Goal: Register for event/course

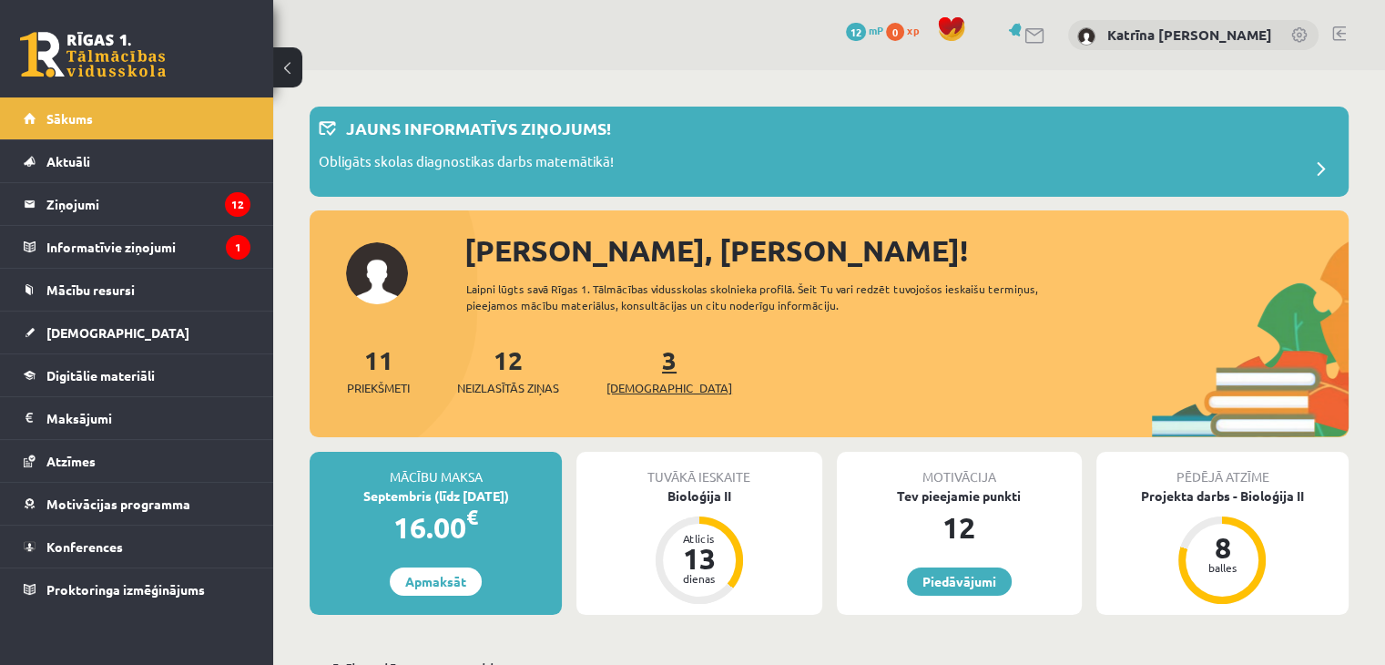
click at [657, 382] on span "[DEMOGRAPHIC_DATA]" at bounding box center [669, 388] width 126 height 18
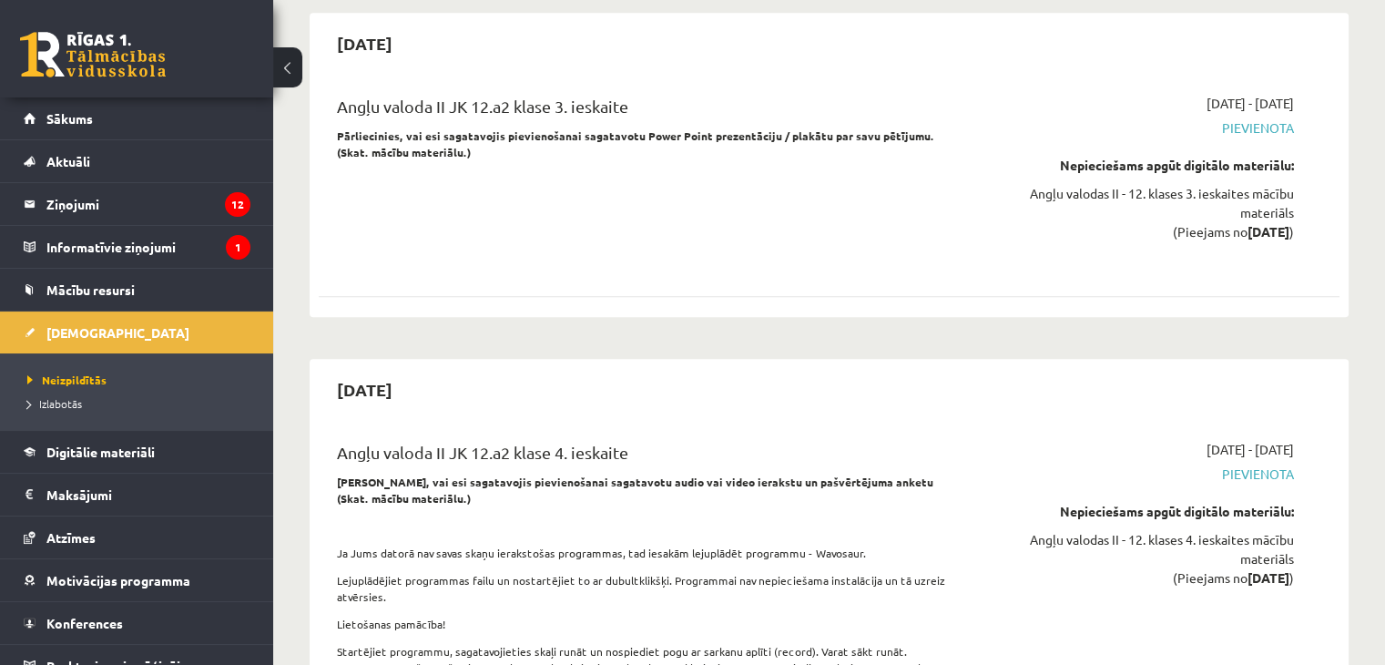
scroll to position [1861, 0]
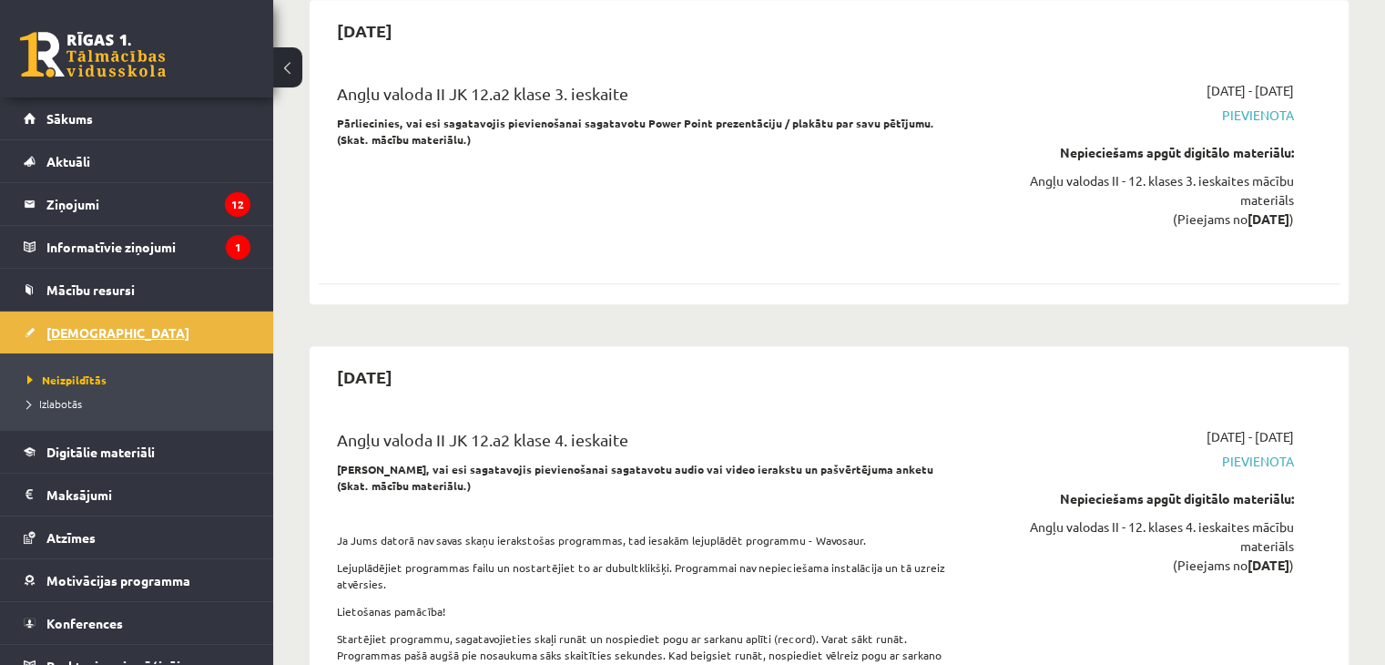
click at [89, 316] on link "[DEMOGRAPHIC_DATA]" at bounding box center [137, 332] width 227 height 42
click at [74, 409] on link "Izlabotās" at bounding box center [141, 403] width 228 height 16
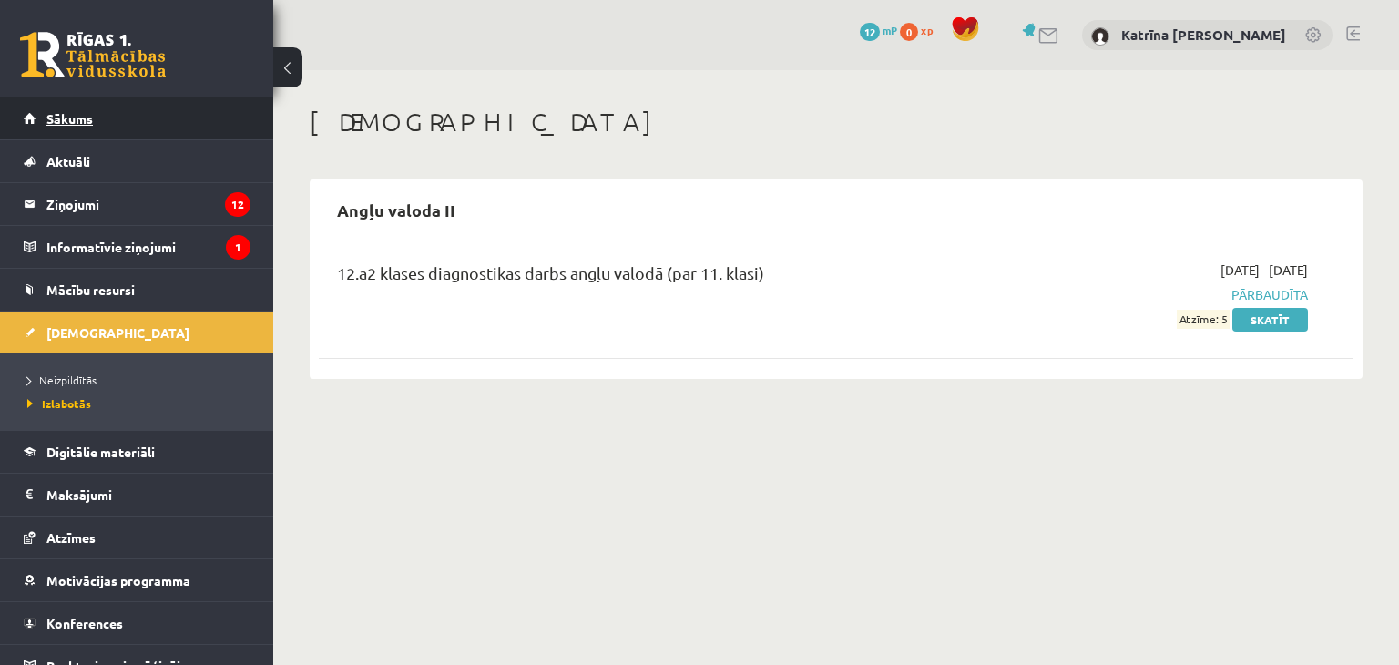
click at [62, 126] on link "Sākums" at bounding box center [137, 118] width 227 height 42
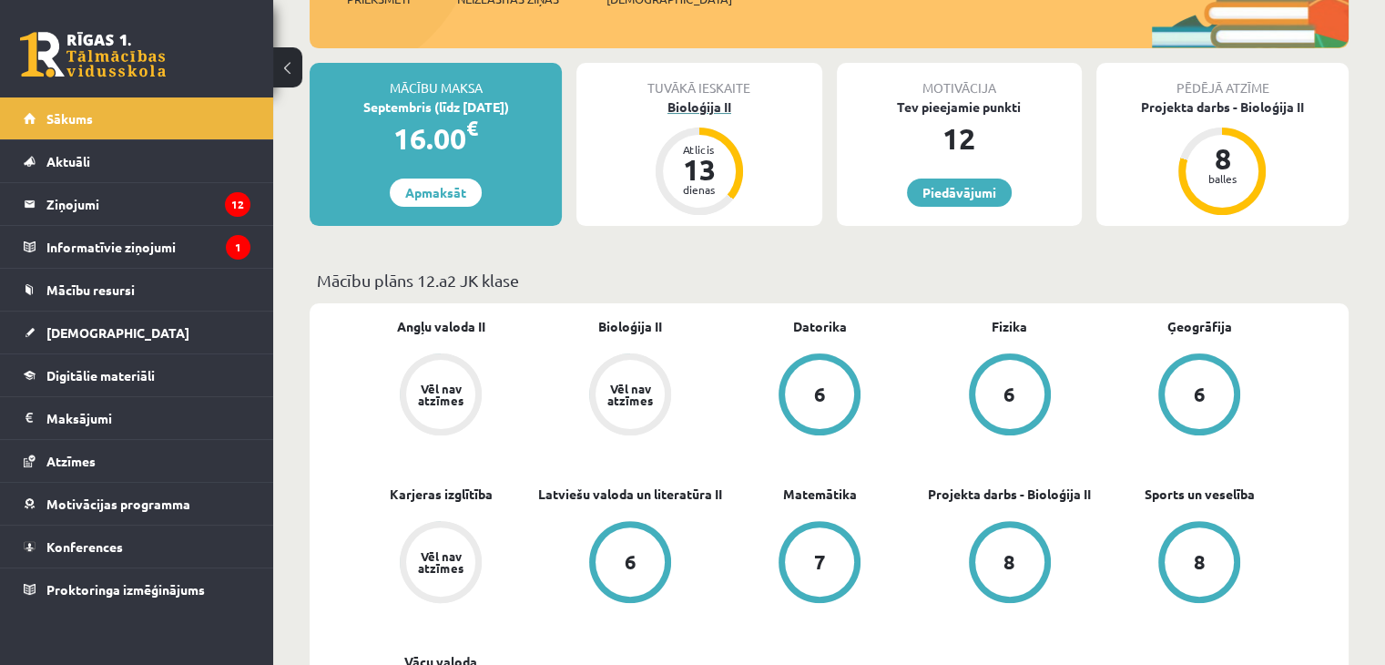
scroll to position [426, 0]
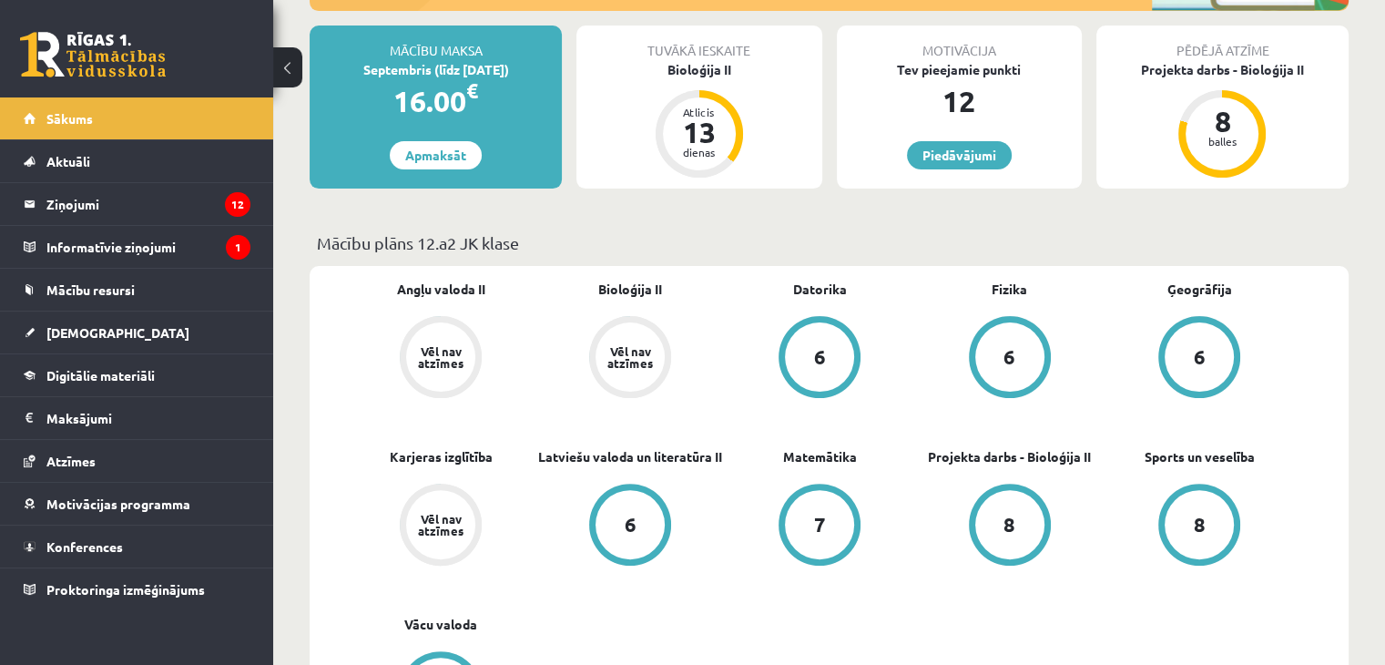
click at [704, 89] on div "Tuvākā ieskaite Bioloģija II Atlicis 13 dienas" at bounding box center [698, 106] width 245 height 163
click at [699, 70] on div "Bioloģija II" at bounding box center [698, 69] width 245 height 19
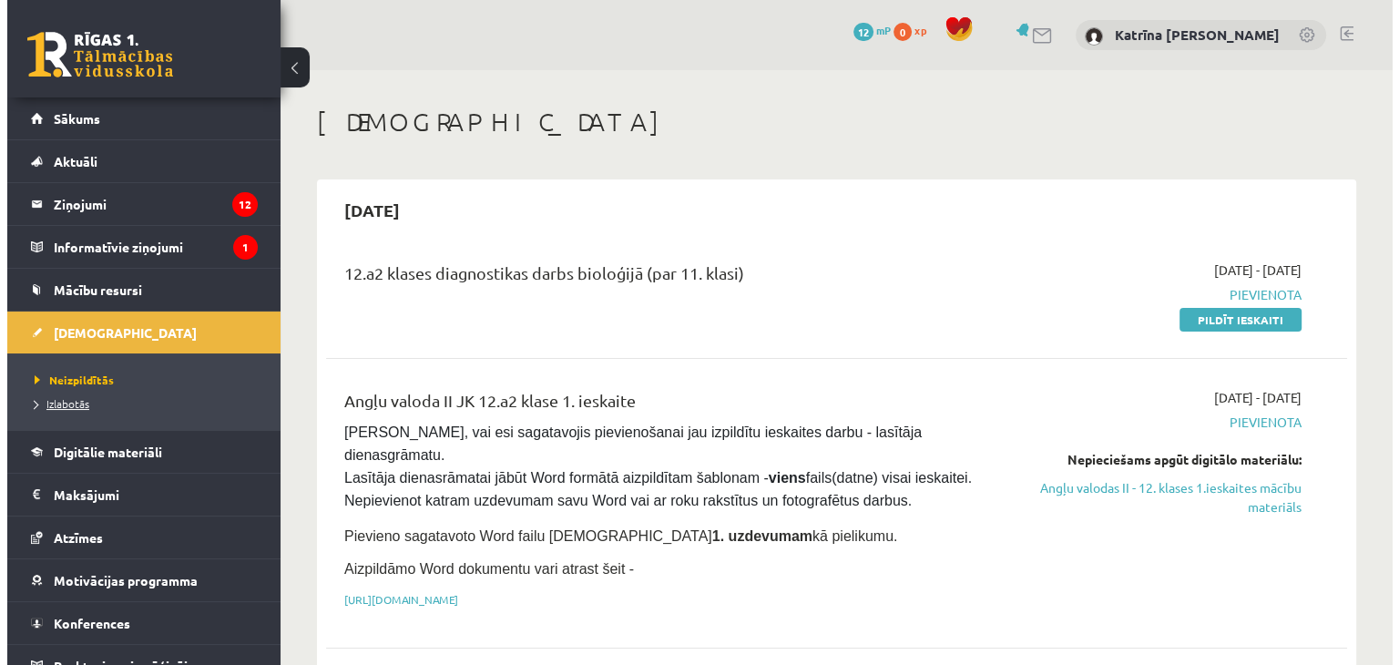
scroll to position [20, 0]
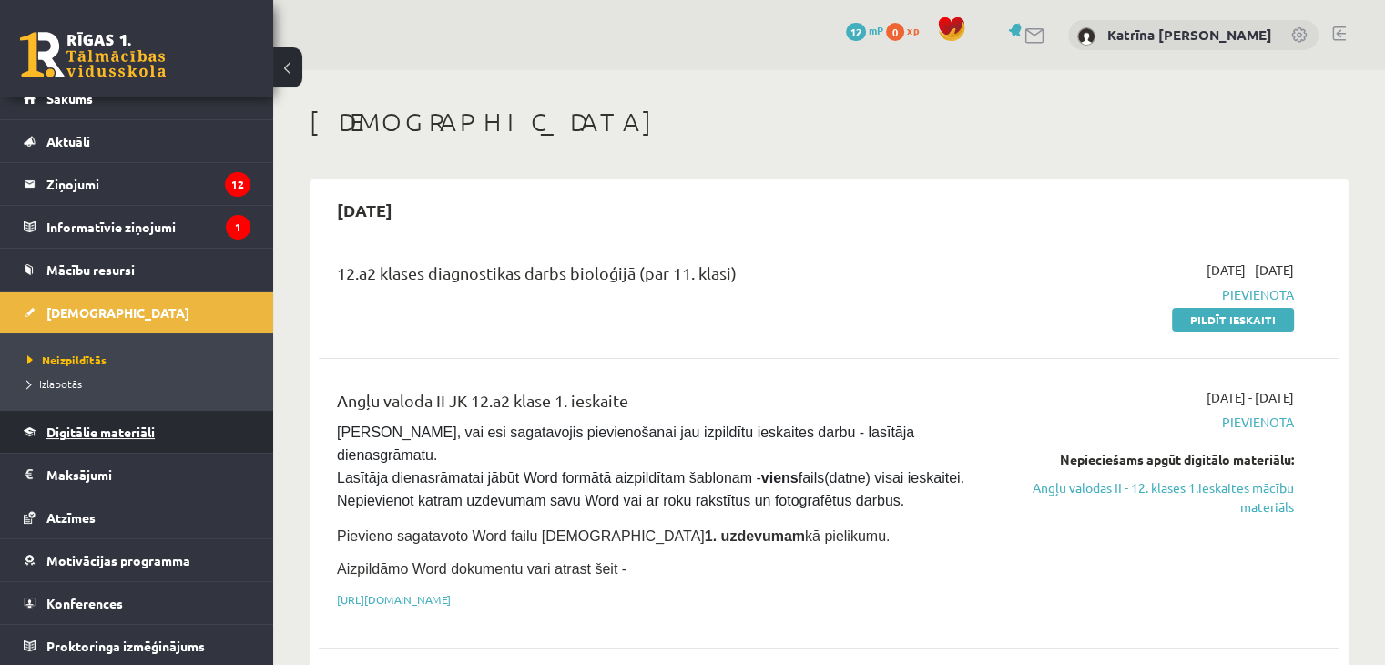
click at [117, 424] on span "Digitālie materiāli" at bounding box center [100, 431] width 108 height 16
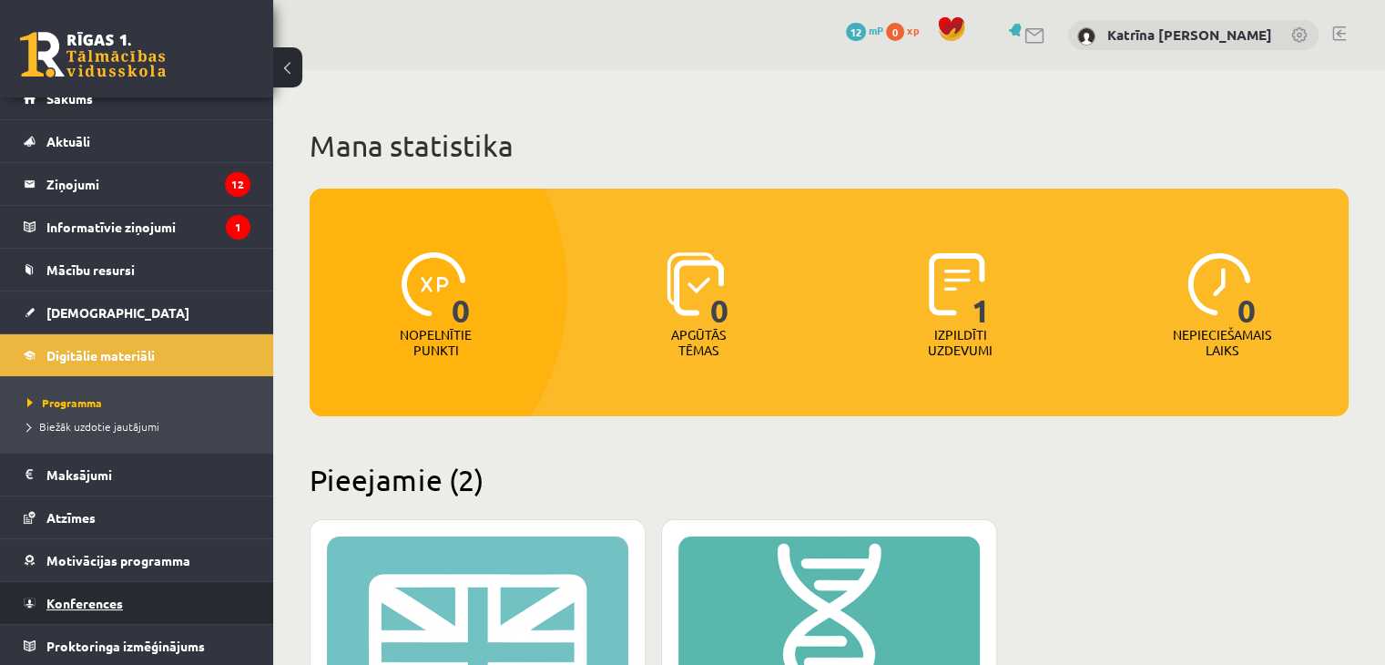
click at [76, 613] on link "Konferences" at bounding box center [137, 603] width 227 height 42
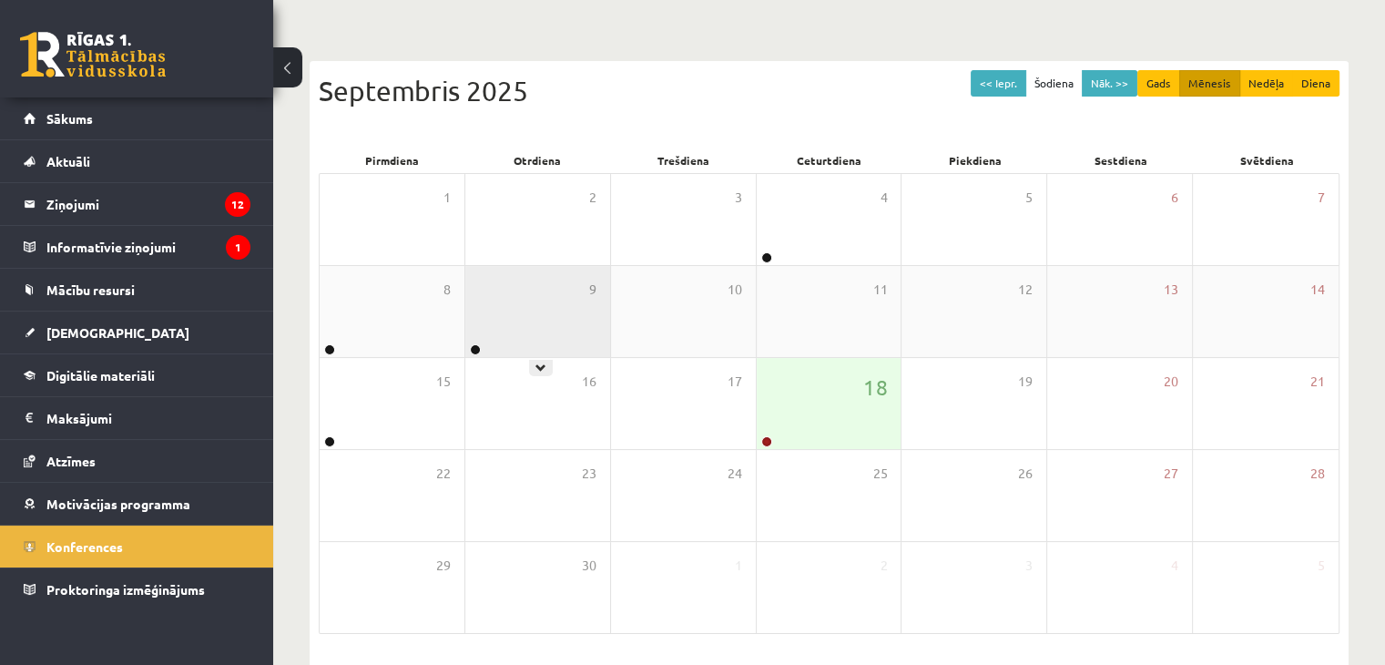
scroll to position [146, 0]
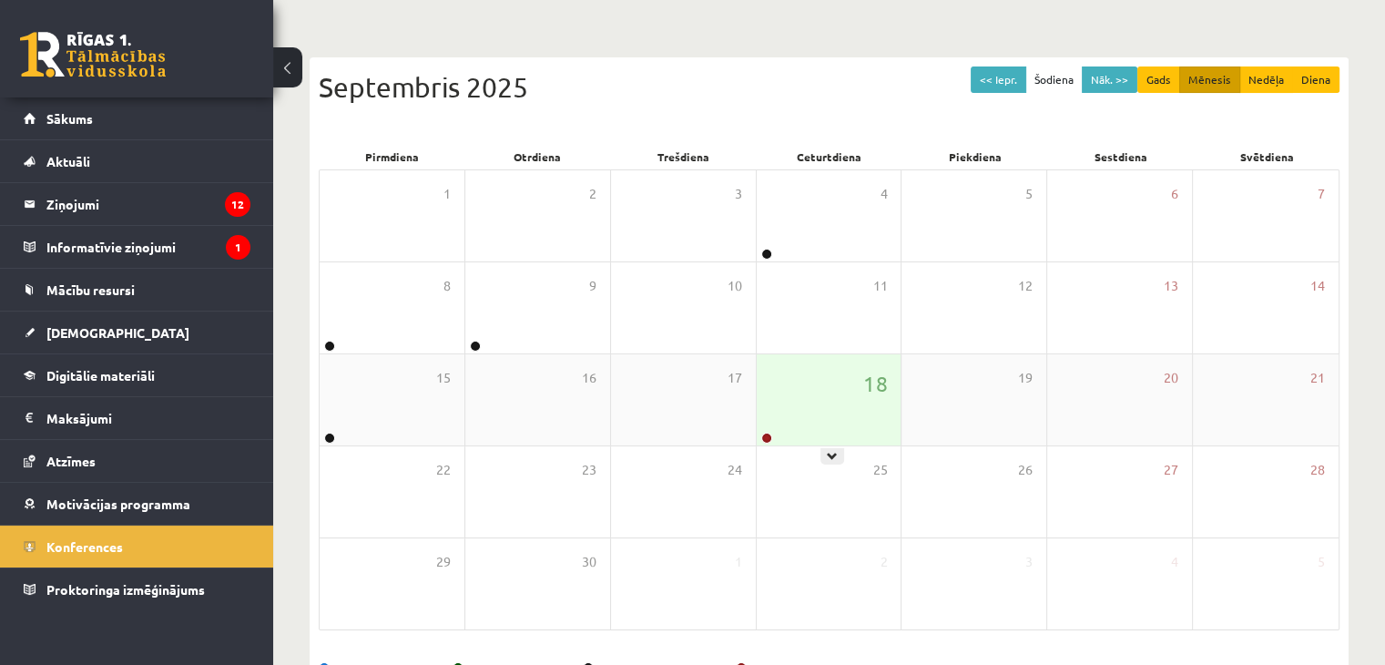
click at [814, 365] on div "18" at bounding box center [829, 399] width 145 height 91
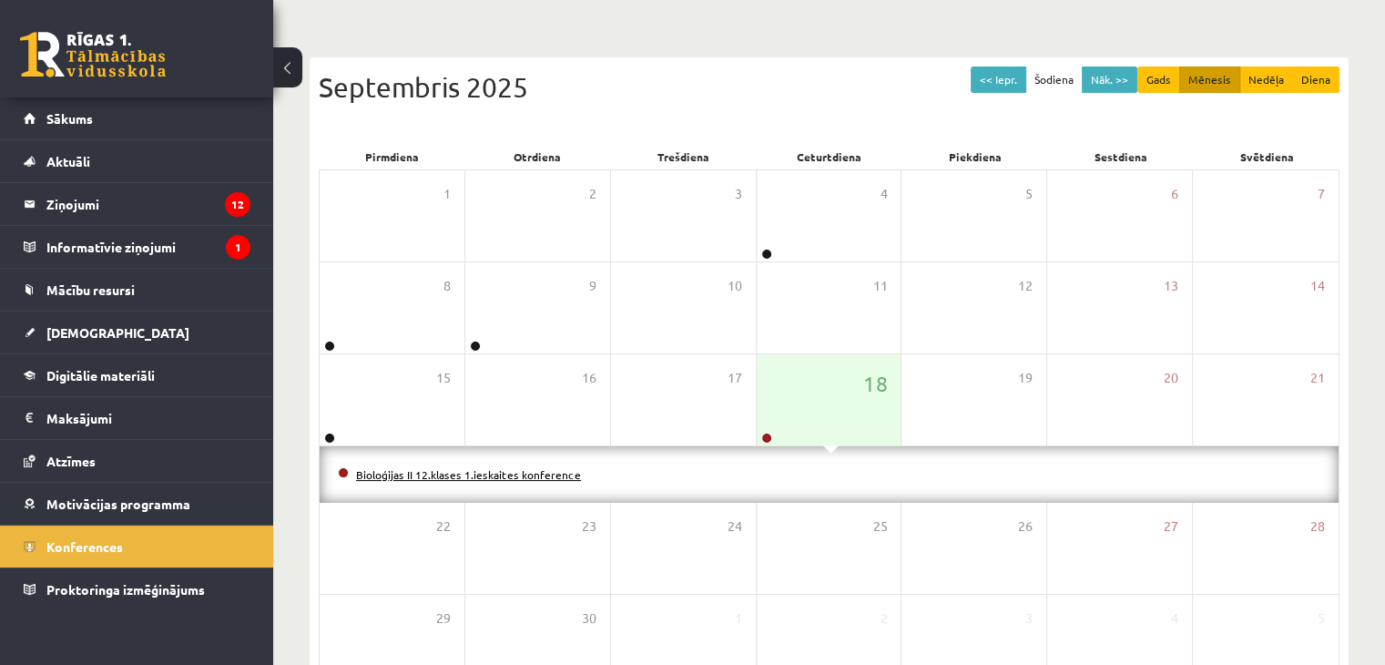
click at [514, 467] on link "Bioloģijas II 12.klases 1.ieskaites konference" at bounding box center [468, 474] width 225 height 15
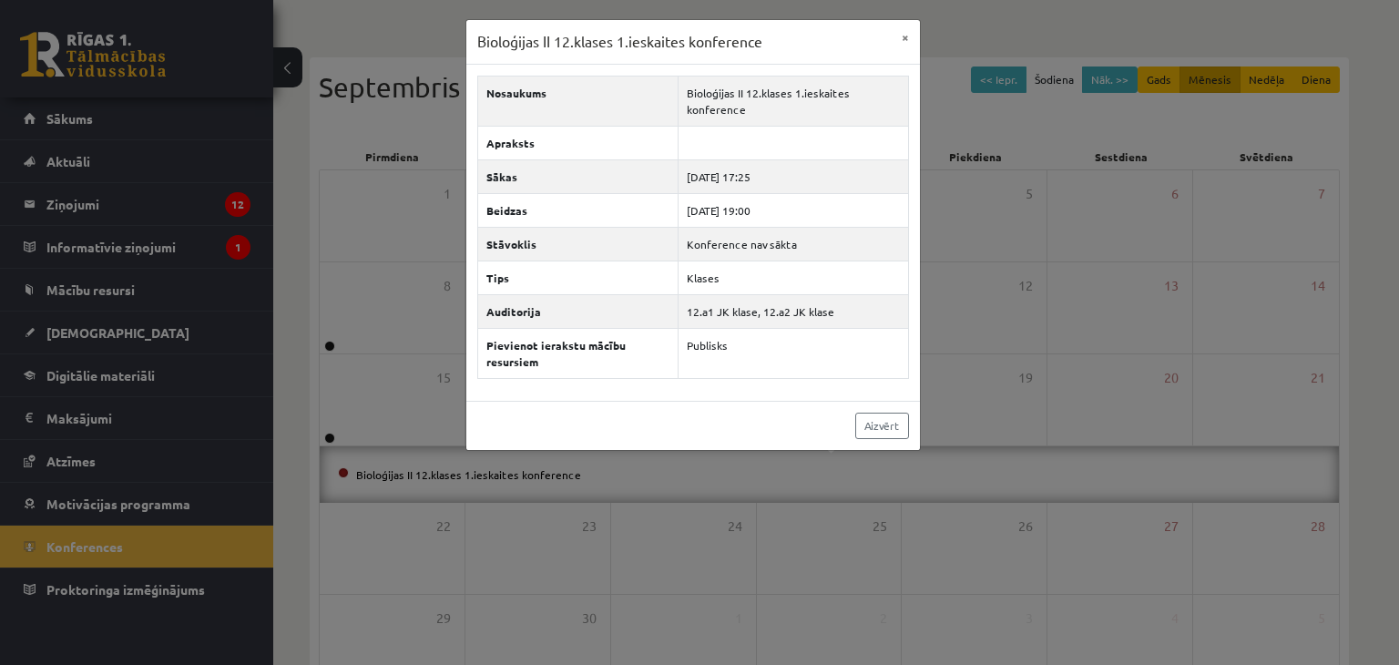
click at [393, 318] on div "Bioloģijas II 12.klases 1.ieskaites konference × Nosaukums Bioloģijas II 12.kla…" at bounding box center [699, 332] width 1399 height 665
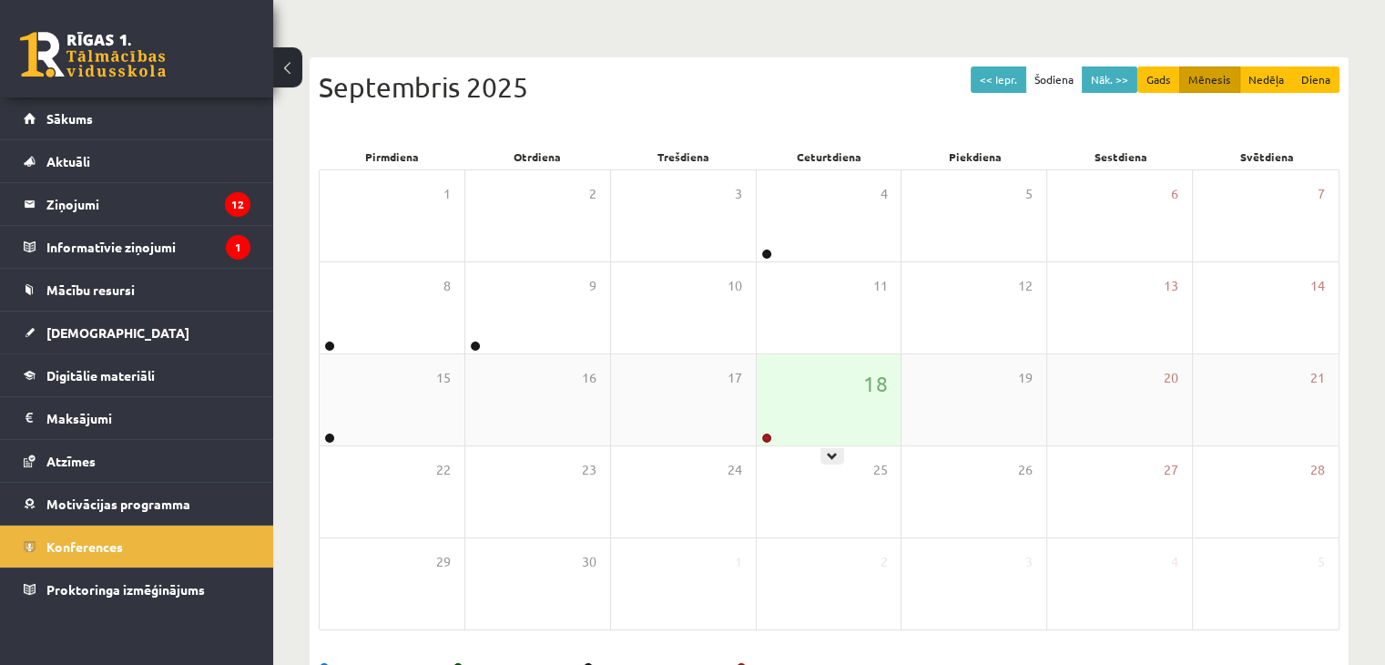
click at [780, 383] on div "18" at bounding box center [829, 399] width 145 height 91
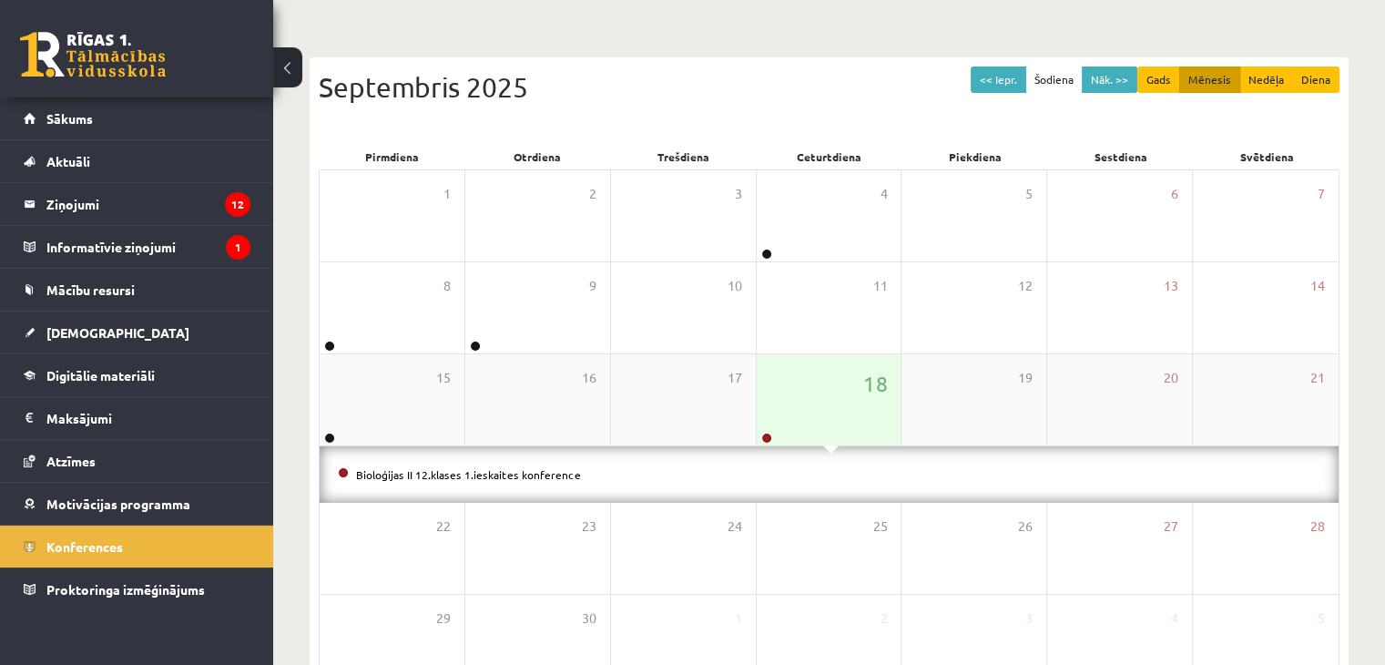
scroll to position [261, 0]
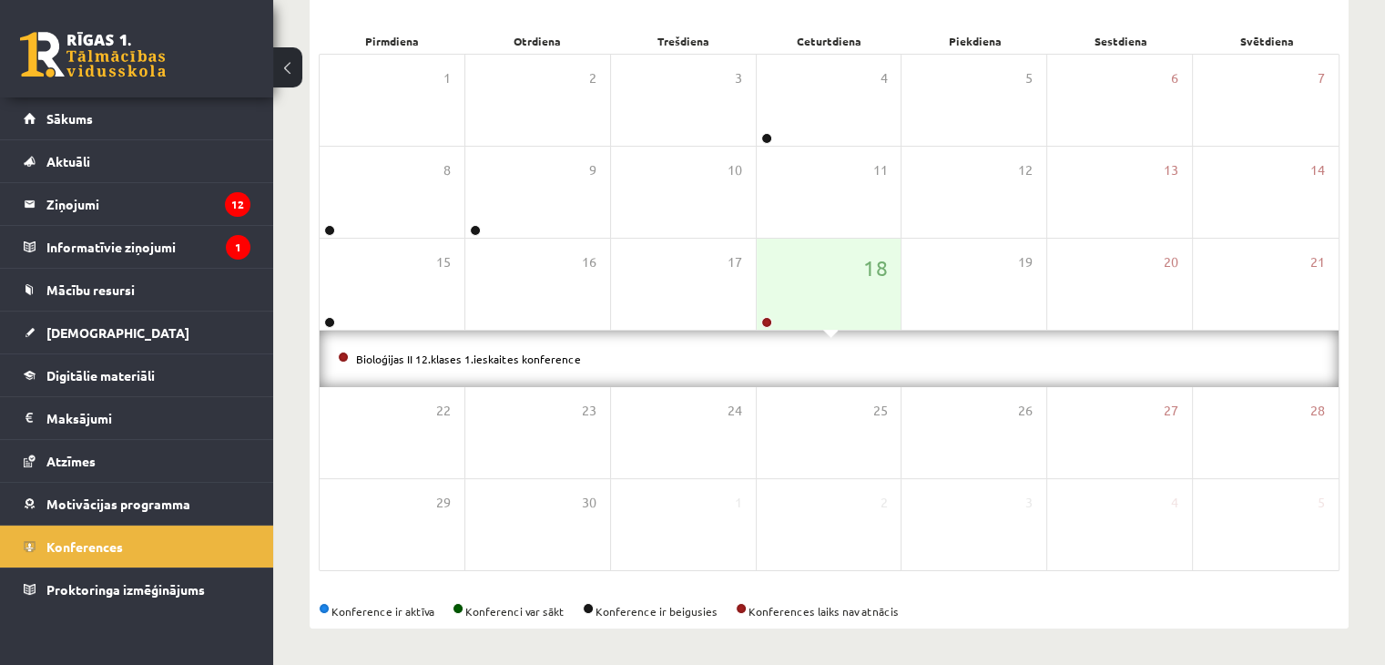
click at [275, 507] on div "Konferences << Iepr. Šodiena Nāk. >> Gads Mēnesis Nedēļa Diena [DATE] Pirmdiena…" at bounding box center [829, 237] width 1112 height 856
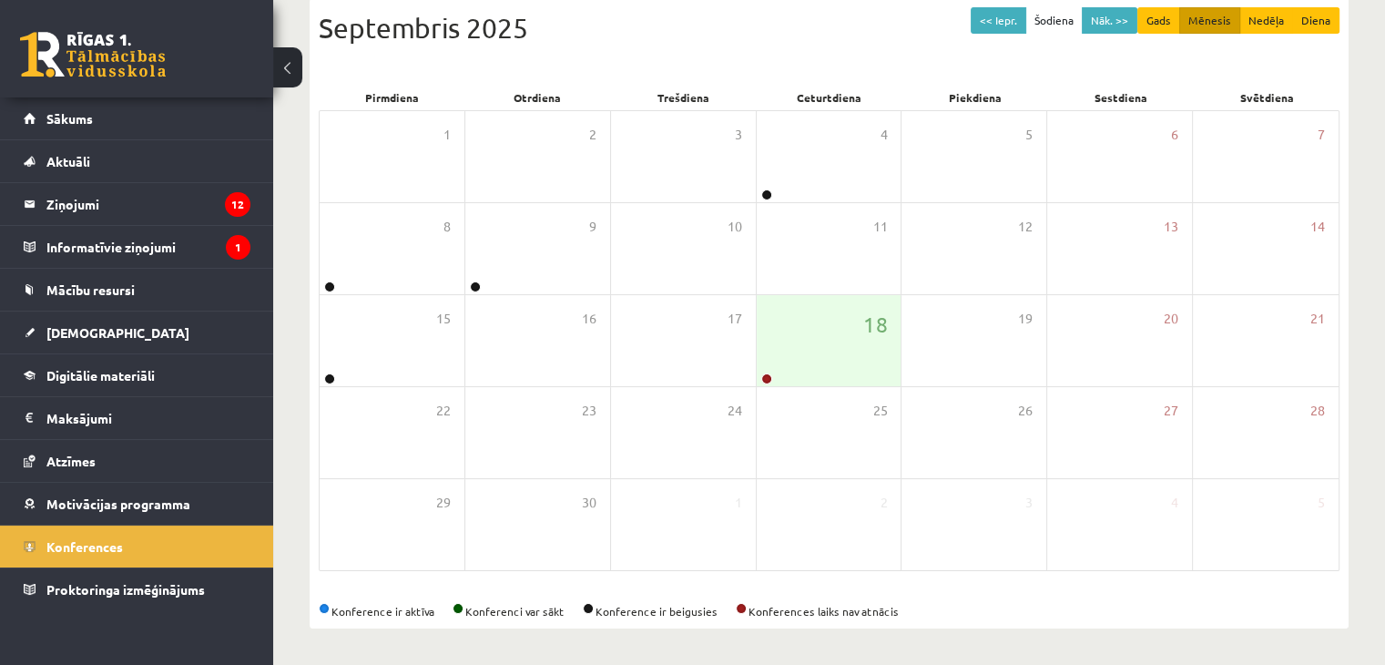
scroll to position [204, 0]
click at [863, 354] on div "18" at bounding box center [829, 341] width 145 height 91
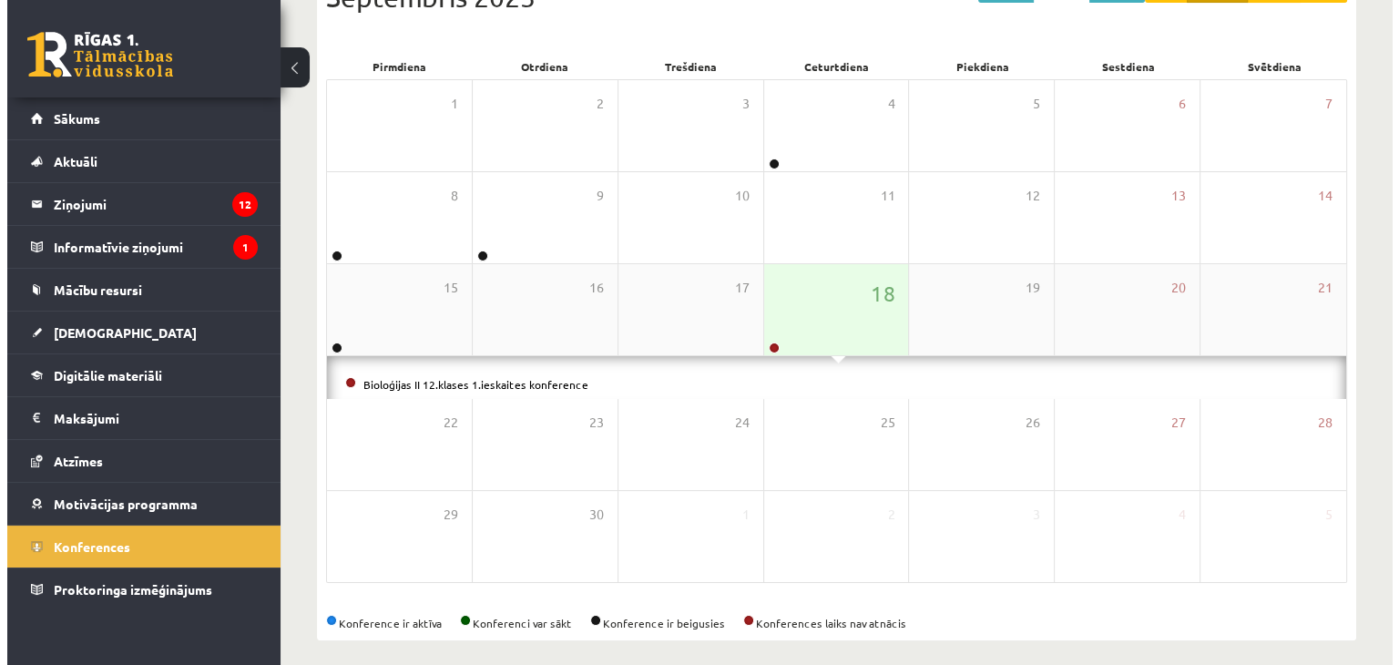
scroll to position [261, 0]
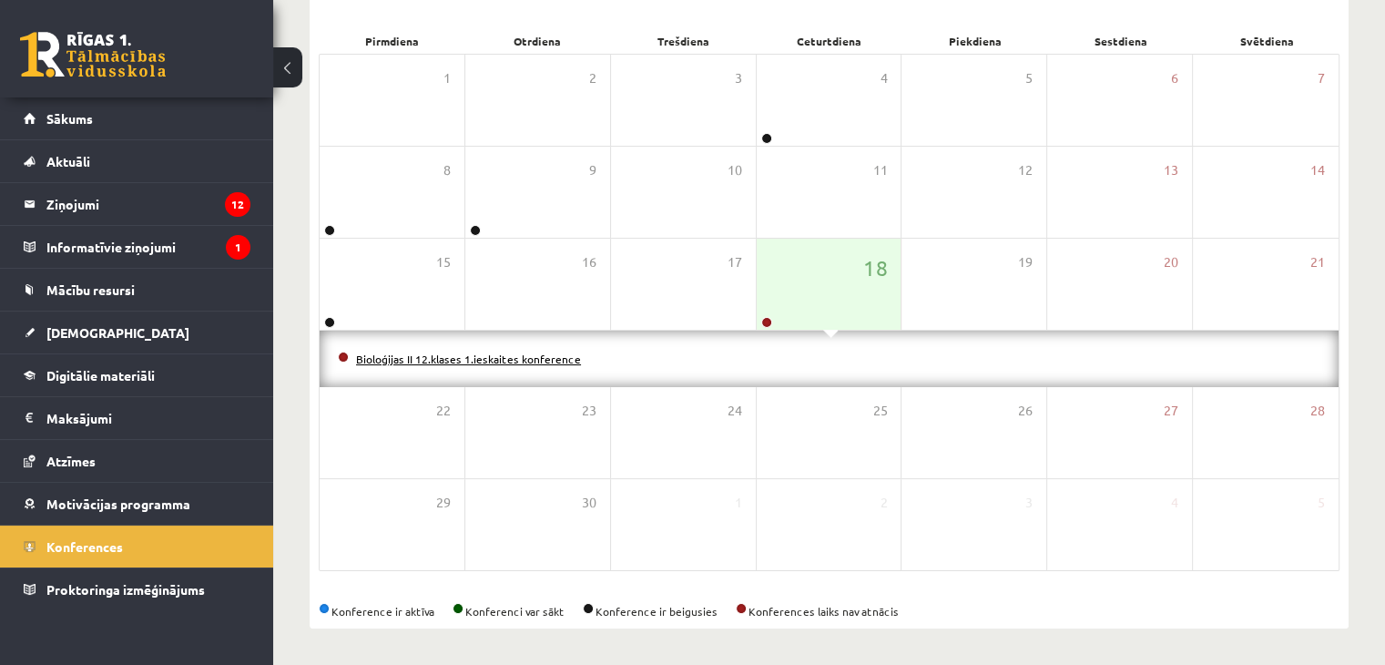
click at [444, 354] on link "Bioloģijas II 12.klases 1.ieskaites konference" at bounding box center [468, 358] width 225 height 15
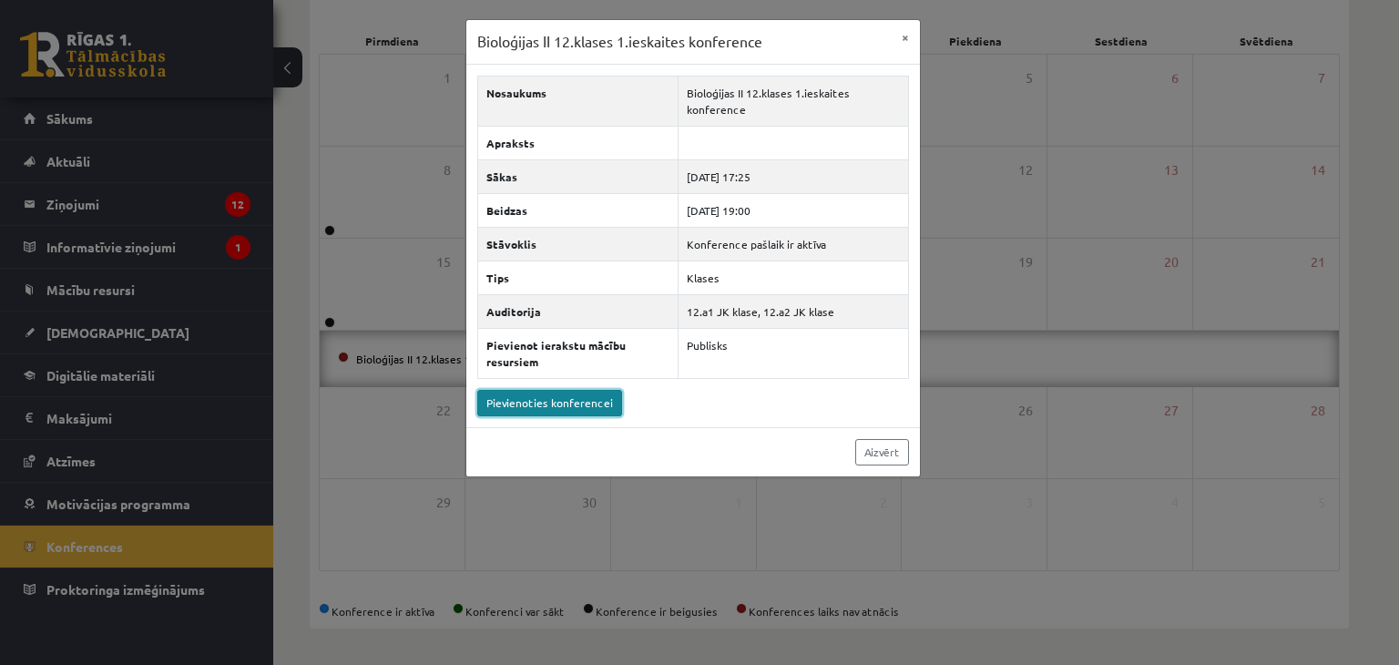
click at [604, 399] on link "Pievienoties konferencei" at bounding box center [549, 403] width 145 height 26
